Goal: Use online tool/utility: Utilize a website feature to perform a specific function

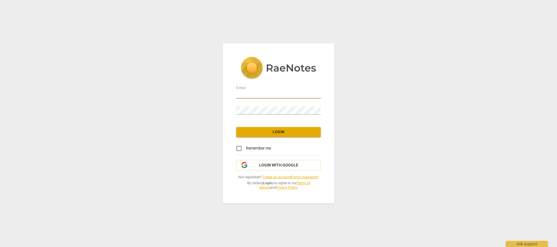
click at [262, 91] on input "email" at bounding box center [278, 95] width 85 height 8
type input "jenn@felstedcoaching.com"
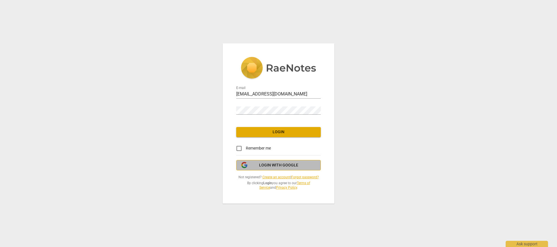
click at [311, 166] on span "Login with Google" at bounding box center [278, 166] width 75 height 6
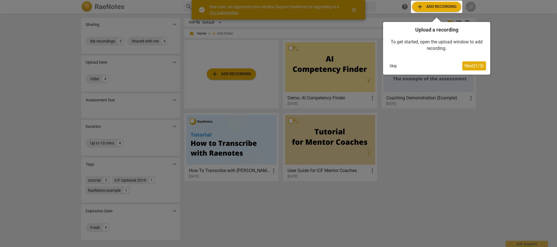
drag, startPoint x: 479, startPoint y: 69, endPoint x: 465, endPoint y: 30, distance: 40.7
click at [473, 52] on div "Upload a recording To get started, open the upload window to add recording. Ski…" at bounding box center [436, 48] width 107 height 53
click at [471, 66] on span "Next ( 1 / 3 )" at bounding box center [474, 65] width 19 height 5
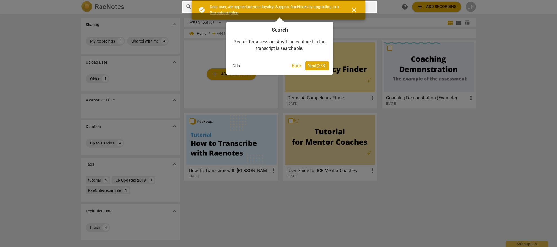
click at [323, 64] on span "Next ( 2 / 3 )" at bounding box center [317, 65] width 19 height 5
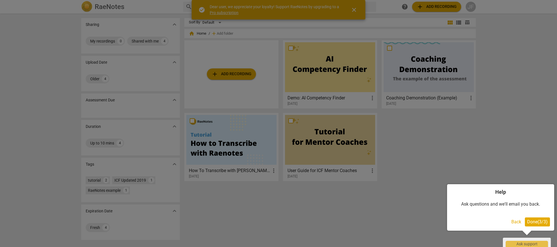
click at [537, 226] on button "Done ( 3 / 3 )" at bounding box center [537, 222] width 25 height 9
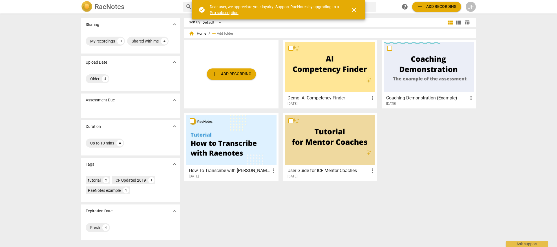
click at [418, 7] on span "add" at bounding box center [420, 6] width 7 height 7
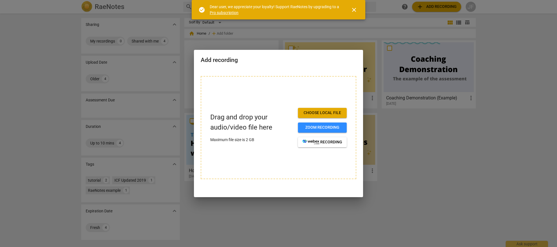
click at [309, 113] on span "Choose local file" at bounding box center [323, 113] width 40 height 6
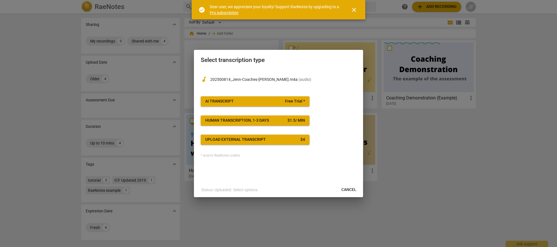
click at [254, 98] on button "AI Transcript Free Trial *" at bounding box center [255, 101] width 109 height 10
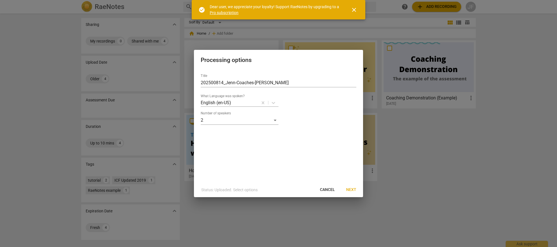
click at [353, 189] on span "Next" at bounding box center [351, 190] width 10 height 6
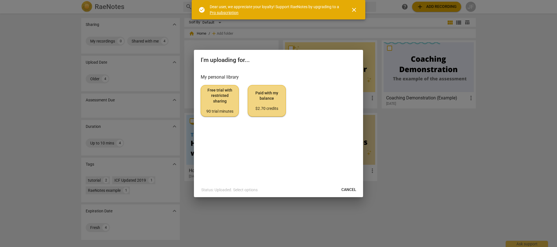
click at [231, 104] on span "Free trial with restricted sharing 90 trial minutes" at bounding box center [220, 101] width 28 height 27
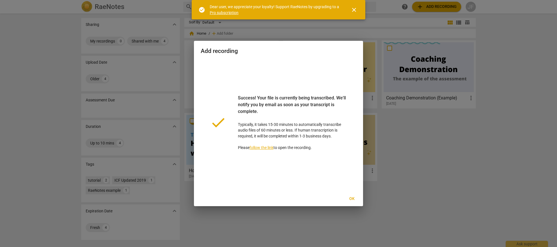
click at [354, 13] on span "close" at bounding box center [354, 9] width 7 height 7
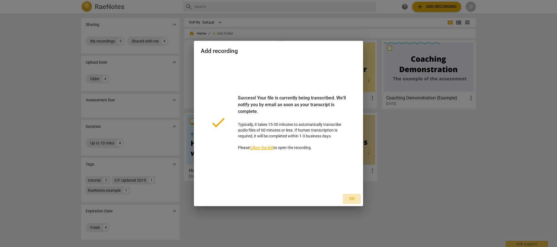
click at [354, 199] on span "Ok" at bounding box center [352, 199] width 9 height 6
